Goal: Task Accomplishment & Management: Manage account settings

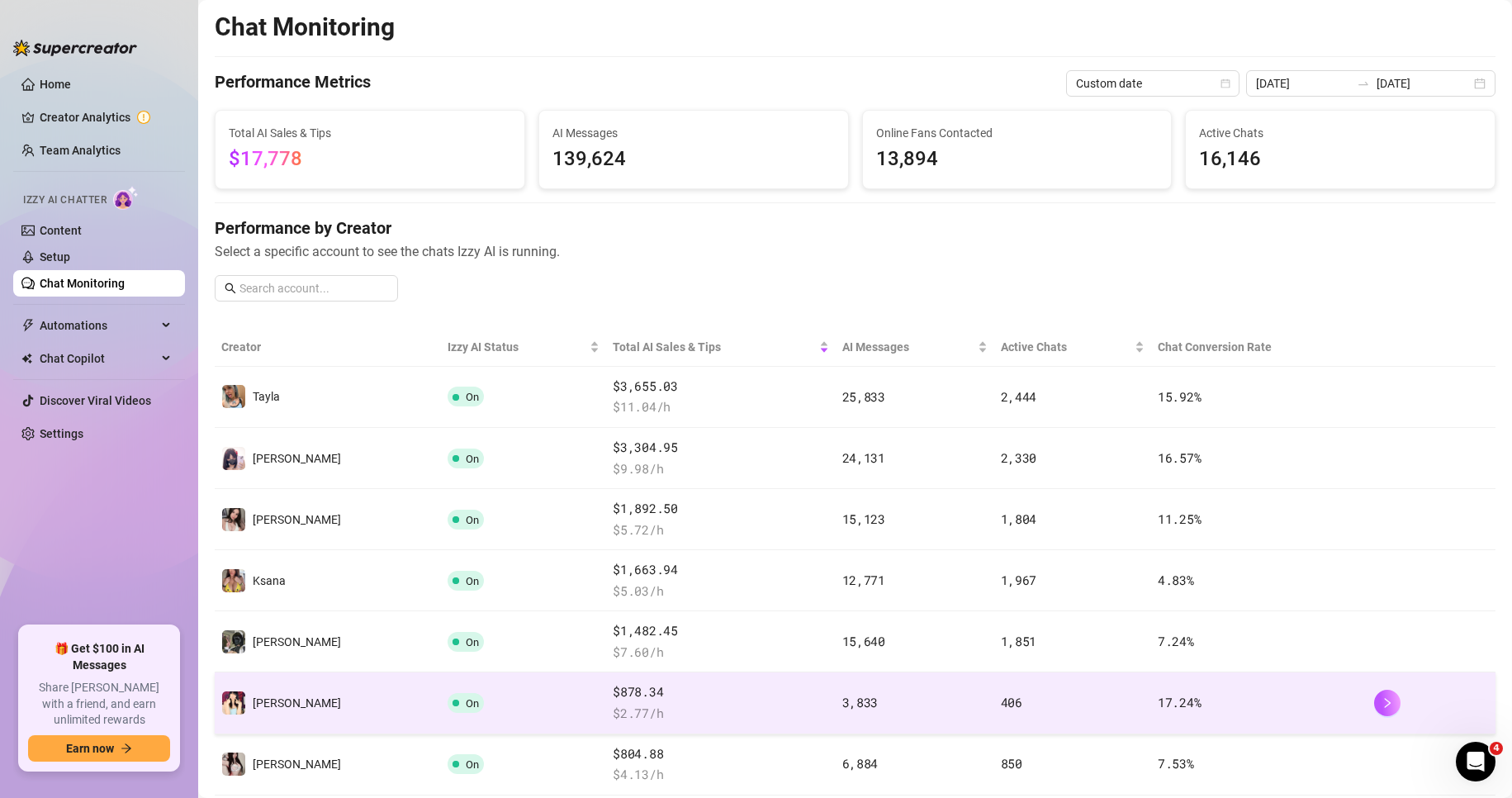
scroll to position [248, 0]
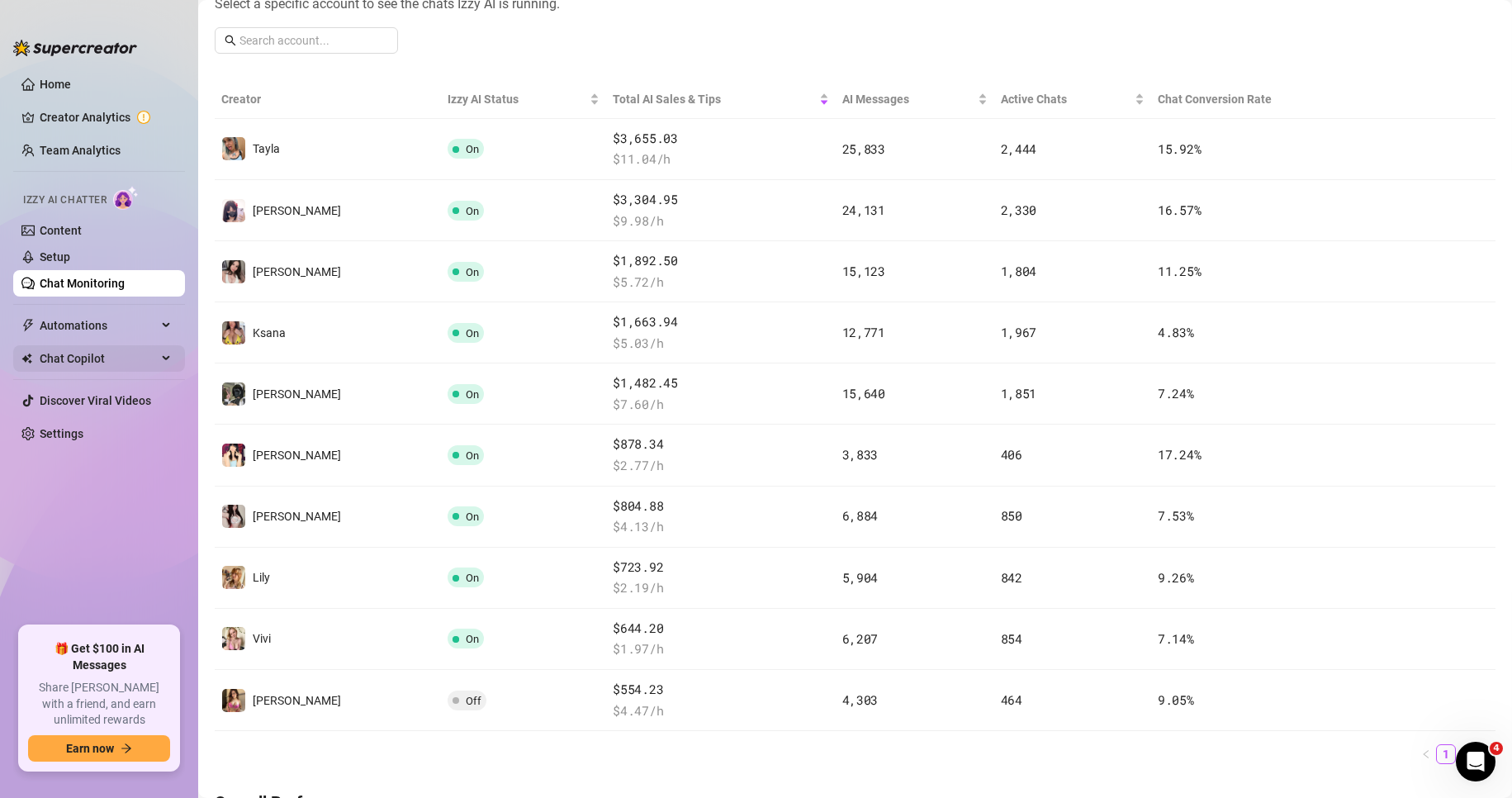
click at [152, 352] on span "Chat Copilot" at bounding box center [98, 358] width 117 height 27
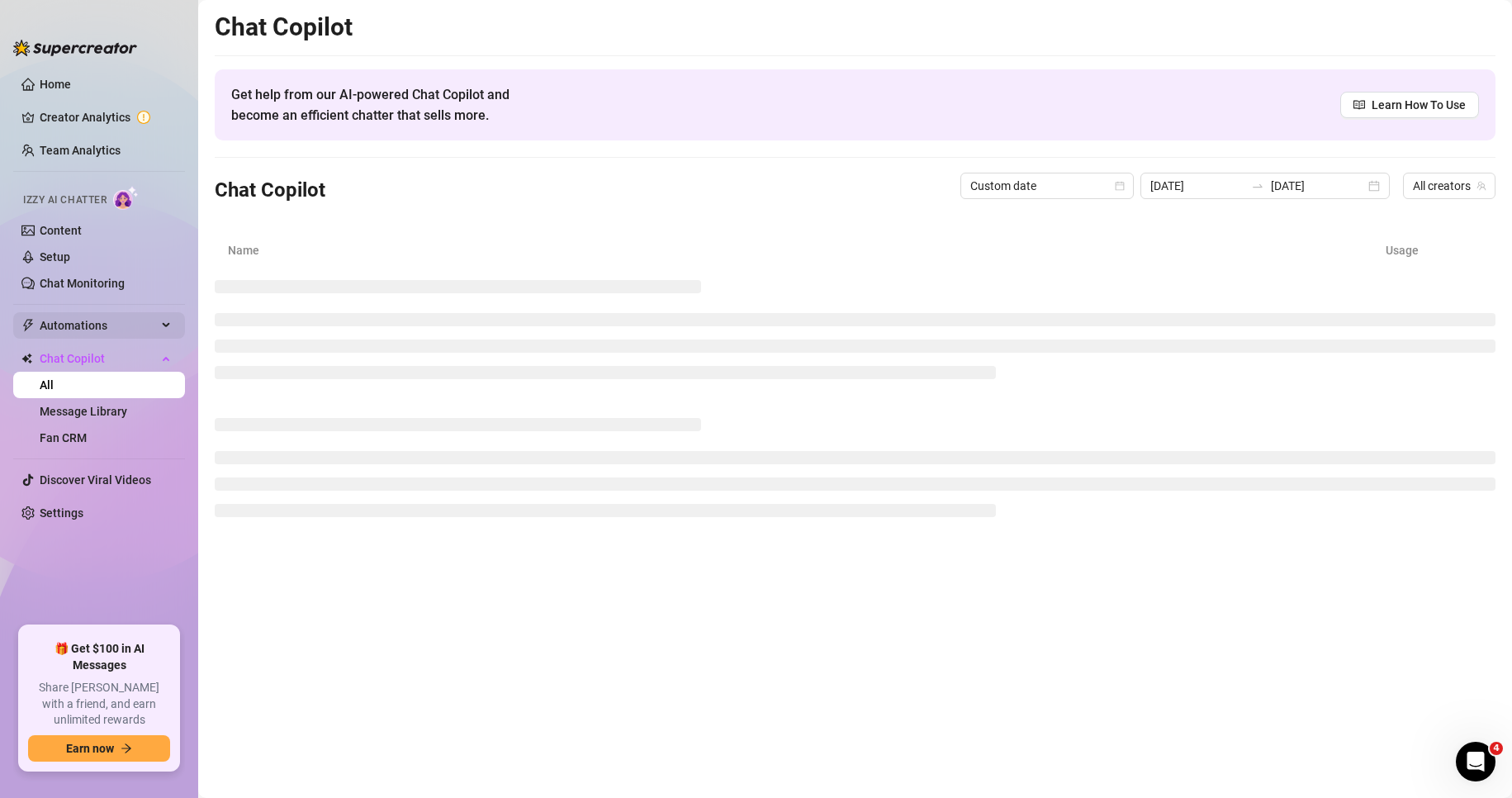
click at [158, 333] on div "Automations" at bounding box center [99, 325] width 172 height 27
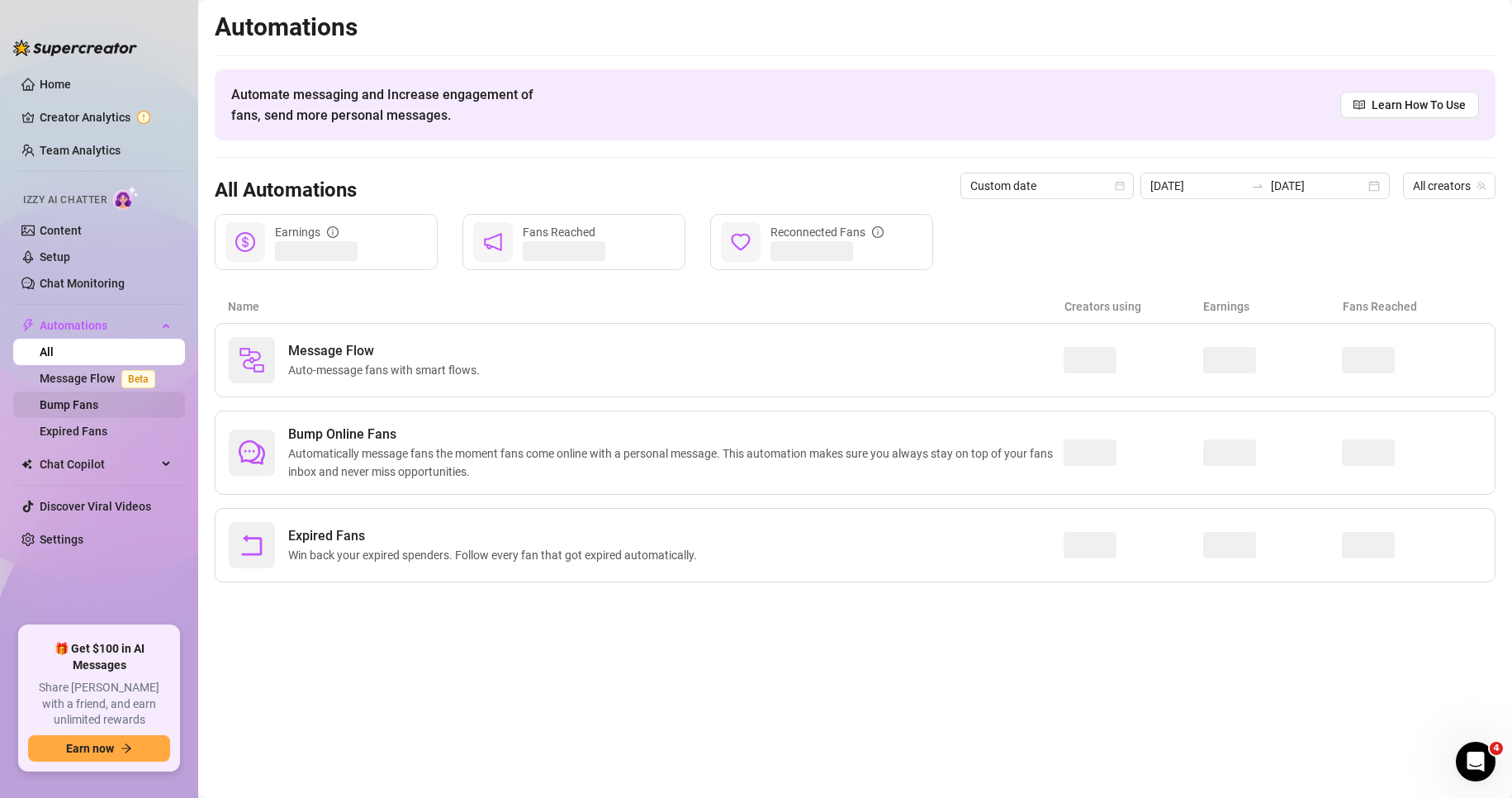
click at [98, 411] on link "Bump Fans" at bounding box center [68, 405] width 58 height 13
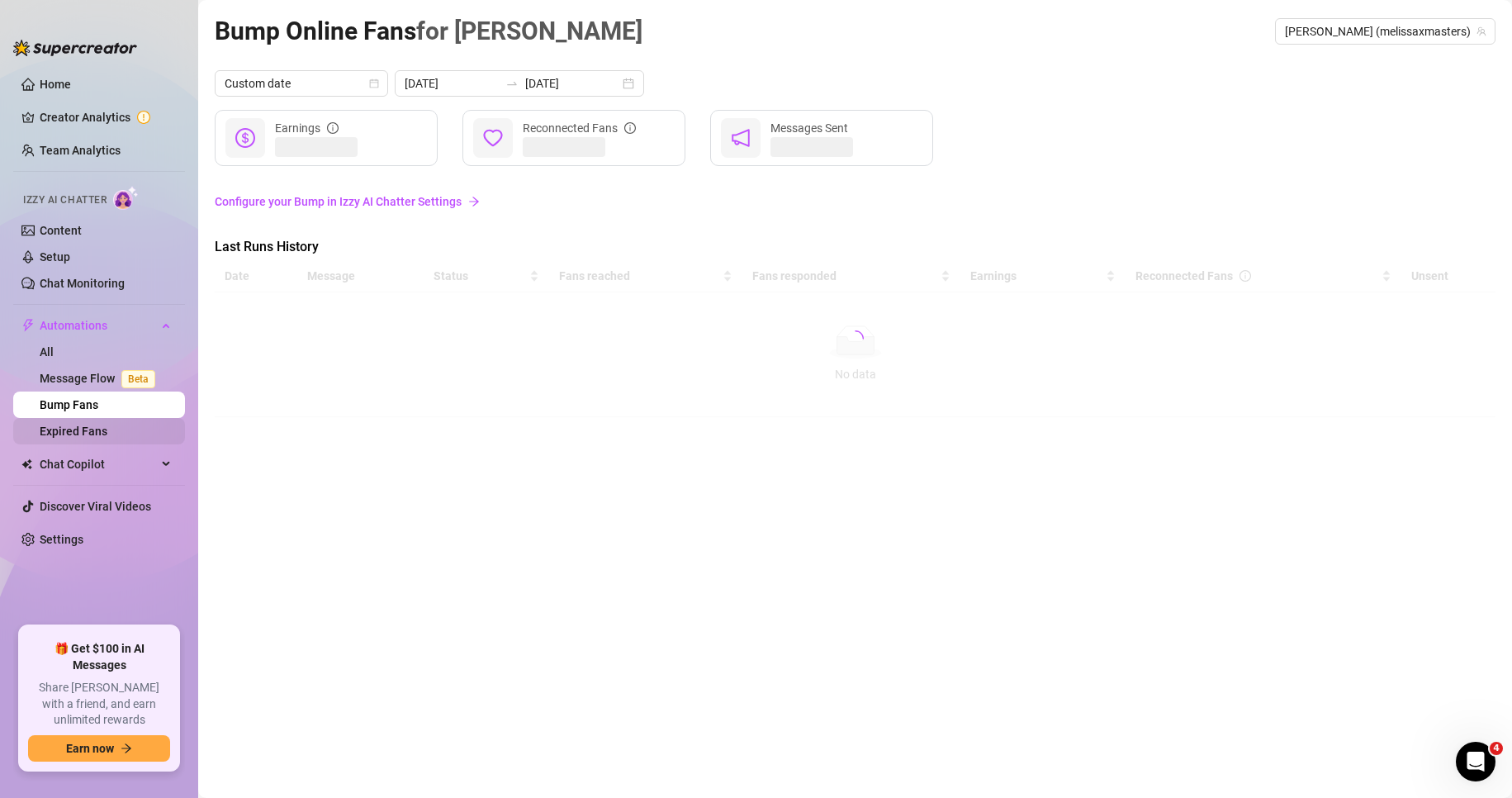
click at [107, 429] on link "Expired Fans" at bounding box center [73, 431] width 67 height 13
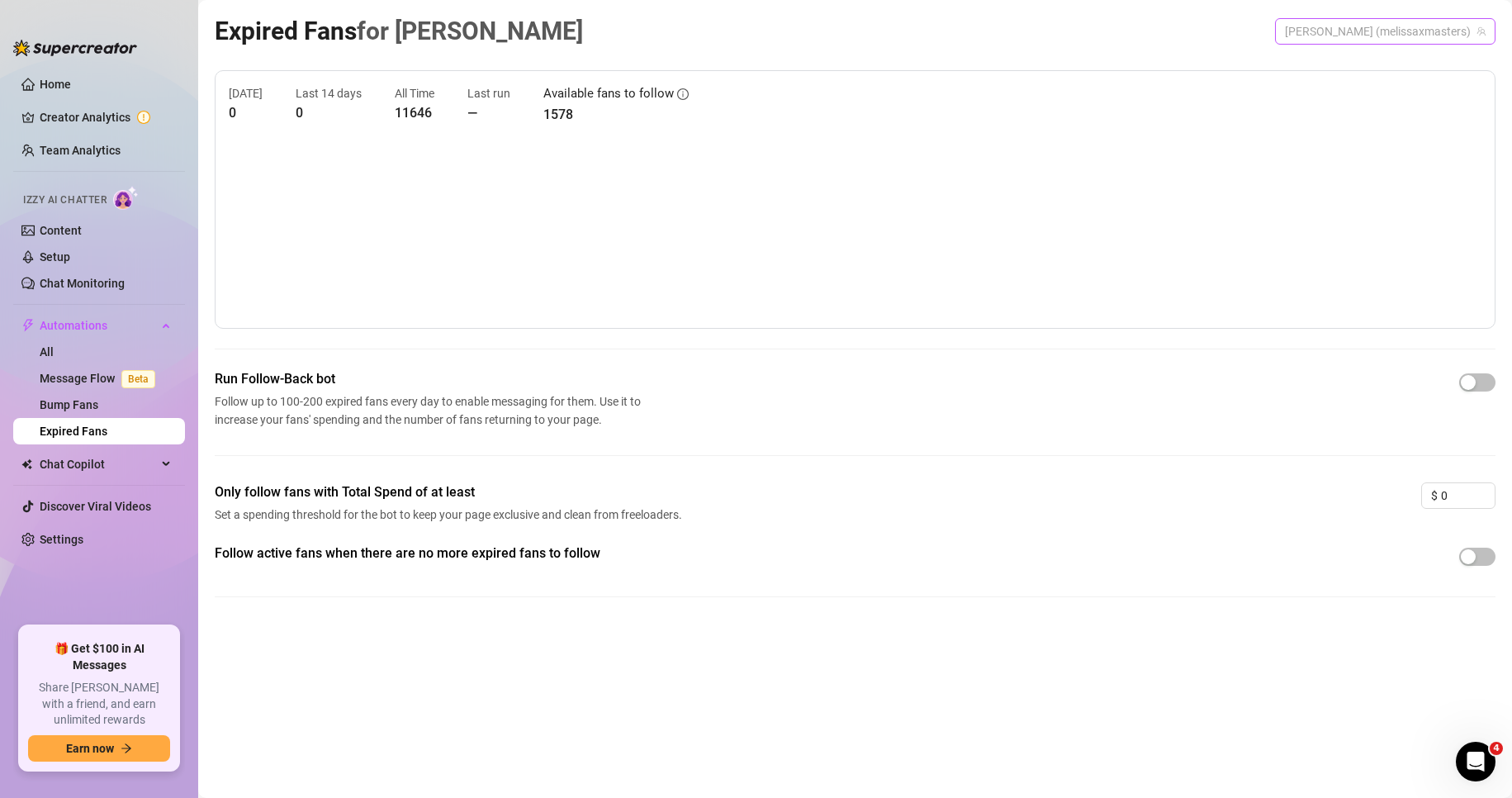
click at [1352, 31] on span "[PERSON_NAME] (melissaxmasters)" at bounding box center [1384, 31] width 201 height 25
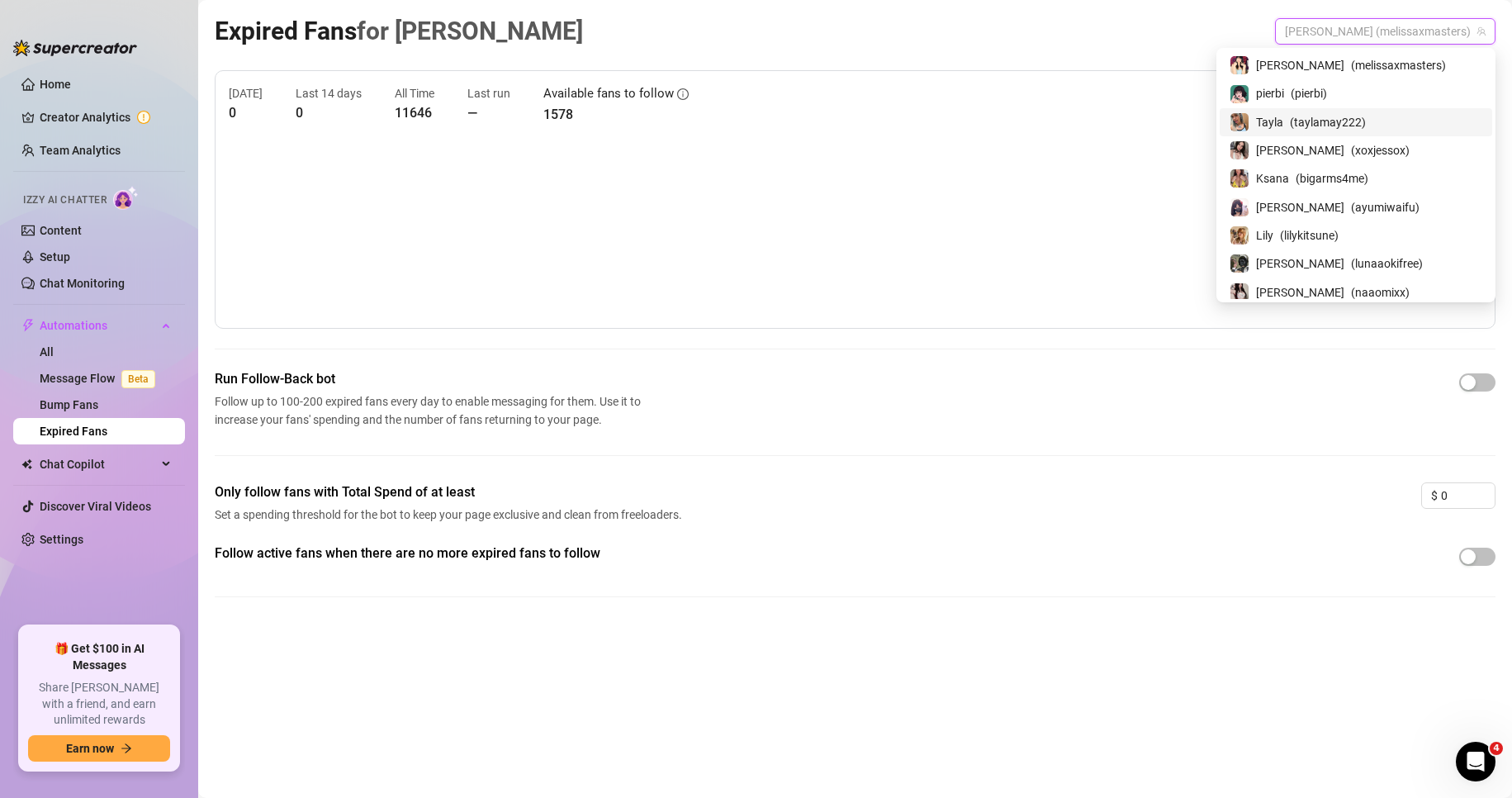
click at [1283, 120] on span "Tayla" at bounding box center [1269, 122] width 27 height 18
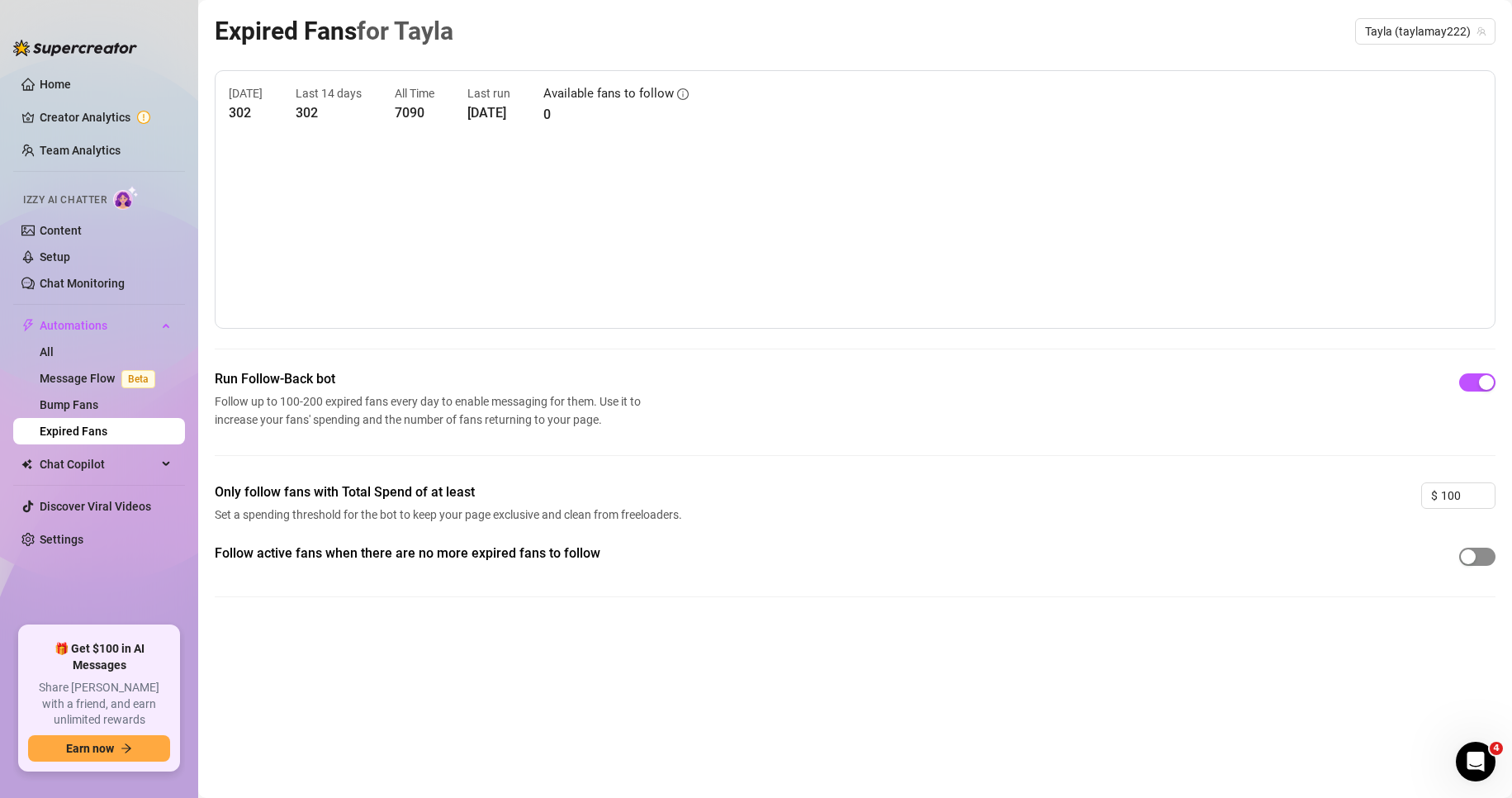
click at [1475, 551] on button "button" at bounding box center [1477, 557] width 36 height 18
click at [81, 228] on link "Content" at bounding box center [61, 230] width 43 height 13
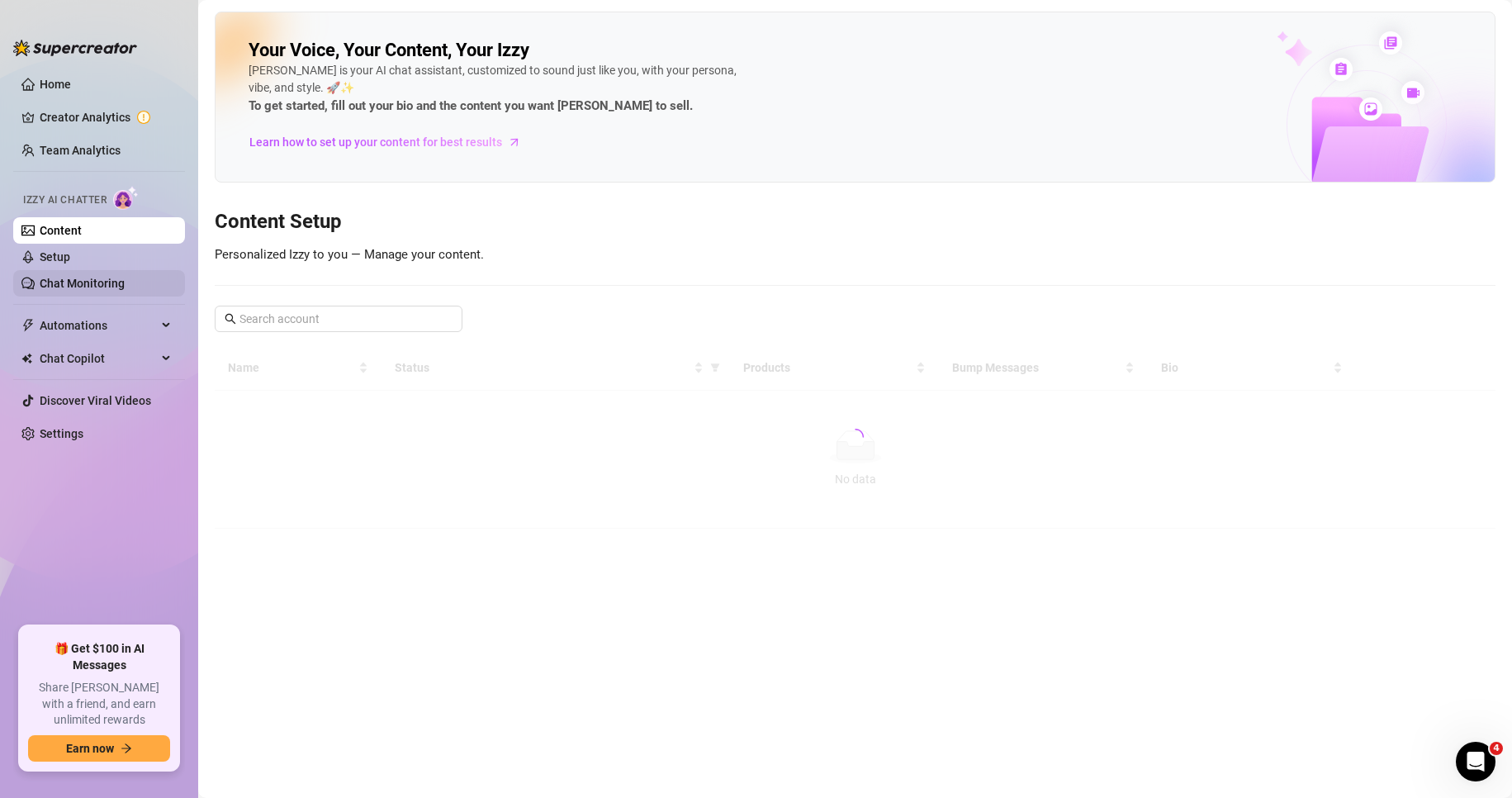
click at [91, 280] on link "Chat Monitoring" at bounding box center [82, 283] width 85 height 13
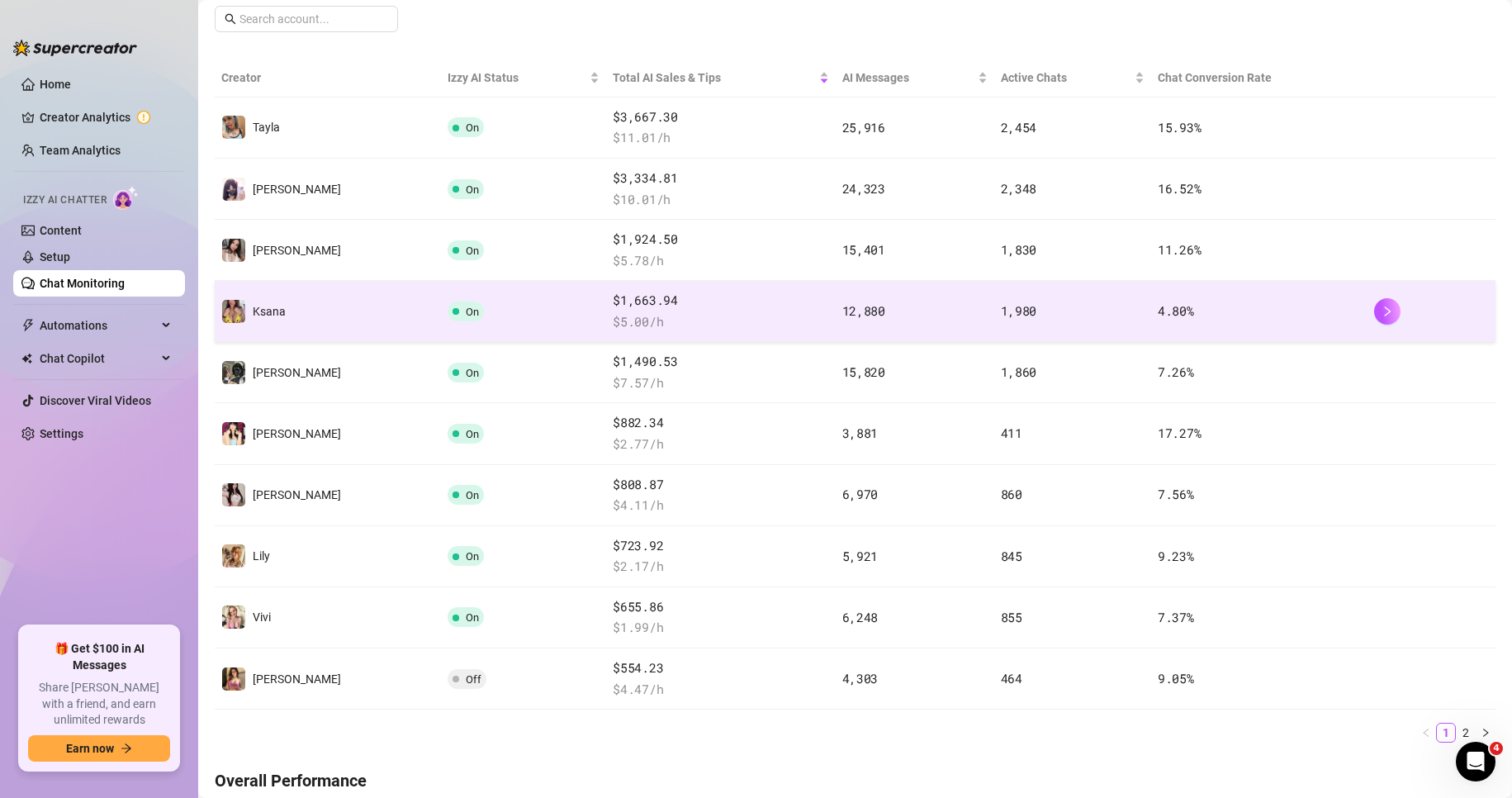
scroll to position [248, 0]
